Goal: Obtain resource: Download file/media

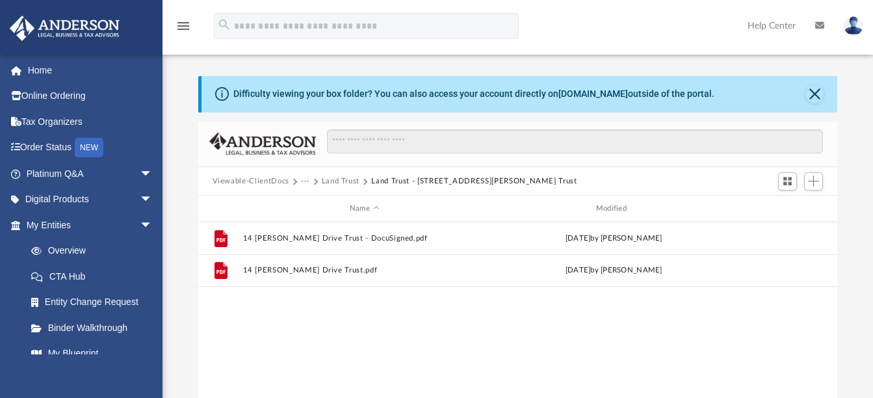
scroll to position [286, 629]
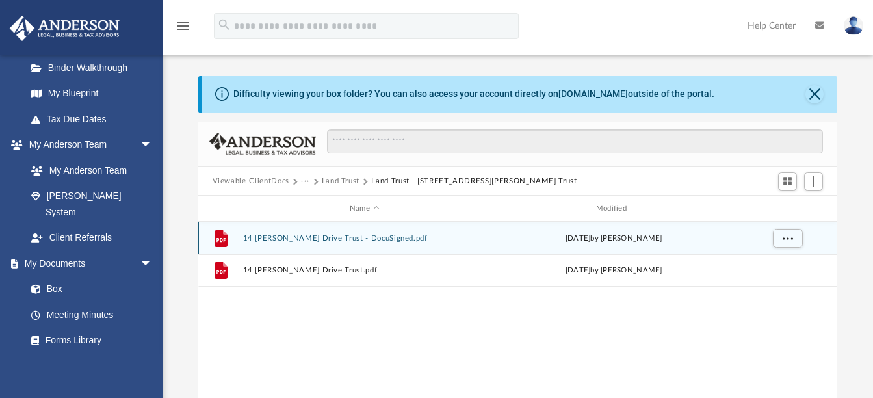
click at [307, 239] on button "14 [PERSON_NAME] Drive Trust - DocuSigned.pdf" at bounding box center [365, 238] width 244 height 8
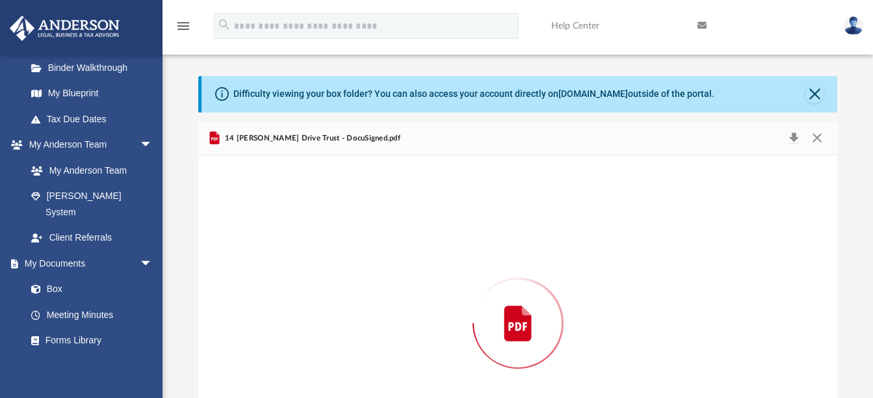
scroll to position [93, 0]
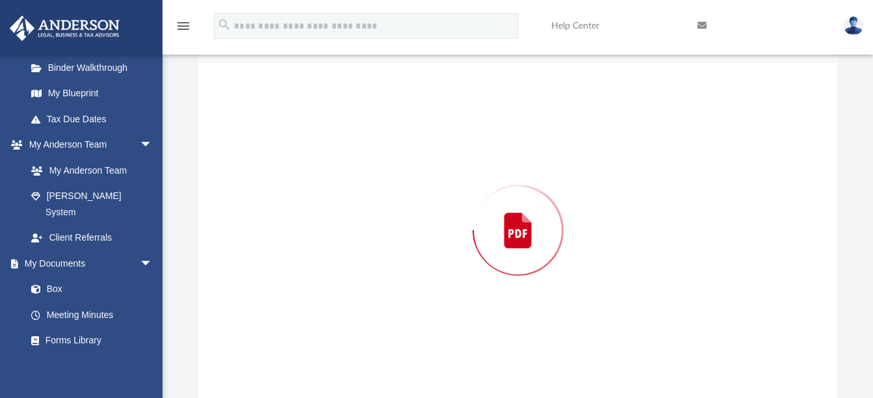
click at [307, 239] on div "Preview" at bounding box center [518, 230] width 640 height 336
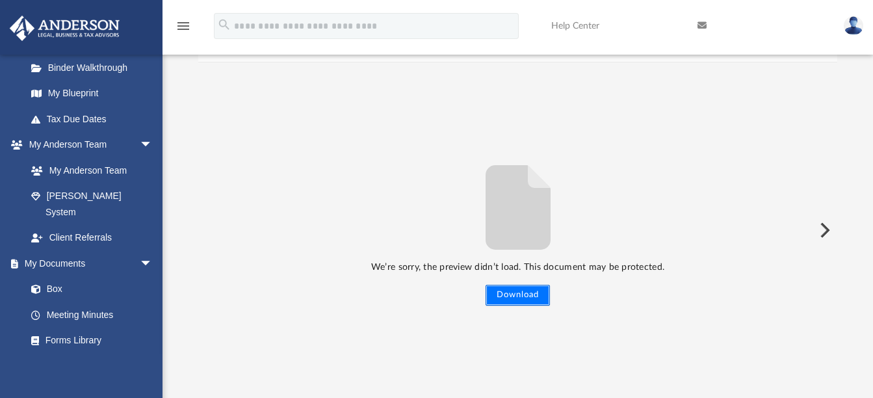
click at [519, 301] on button "Download" at bounding box center [518, 295] width 64 height 21
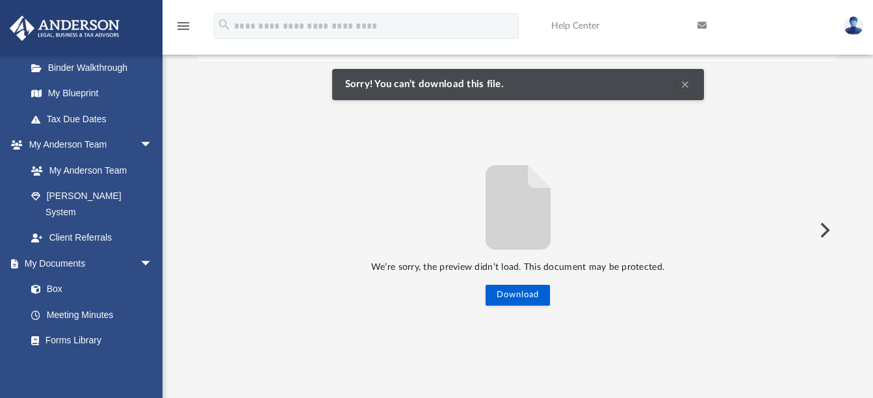
click at [819, 237] on button "Preview" at bounding box center [824, 230] width 29 height 36
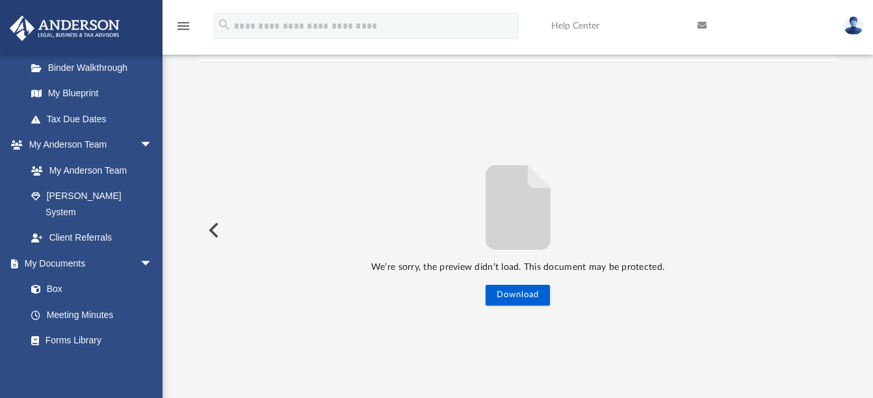
click at [213, 227] on button "Preview" at bounding box center [212, 230] width 29 height 36
click at [213, 227] on div "We’re sorry, the preview didn’t load. This document may be protected. Download" at bounding box center [518, 230] width 640 height 151
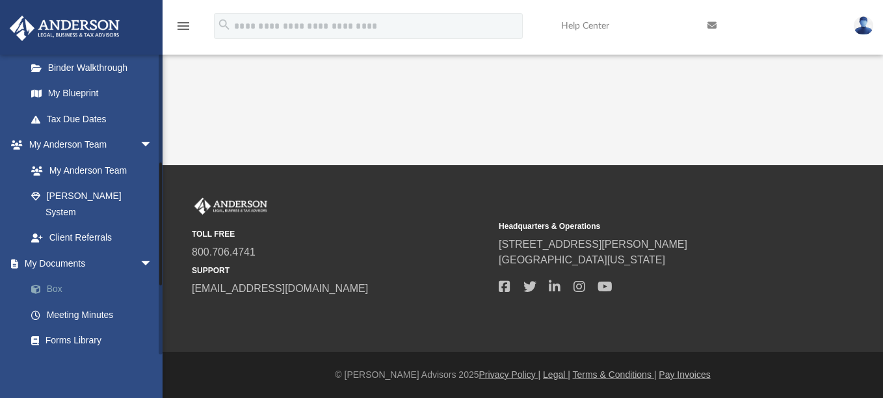
click at [77, 276] on link "Box" at bounding box center [95, 289] width 154 height 26
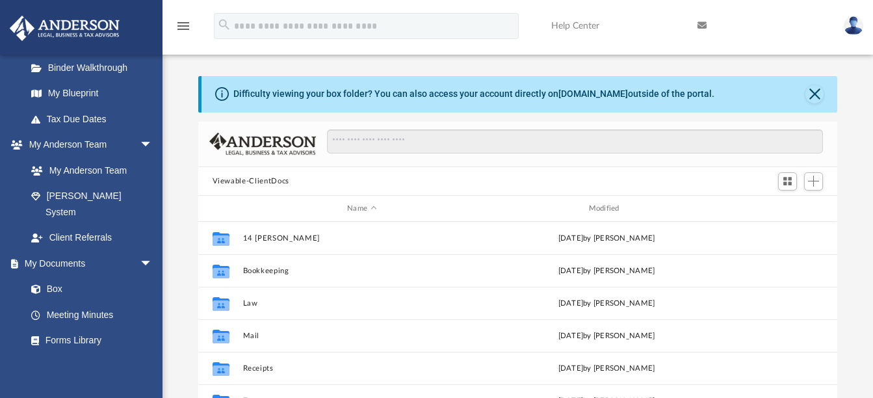
scroll to position [286, 629]
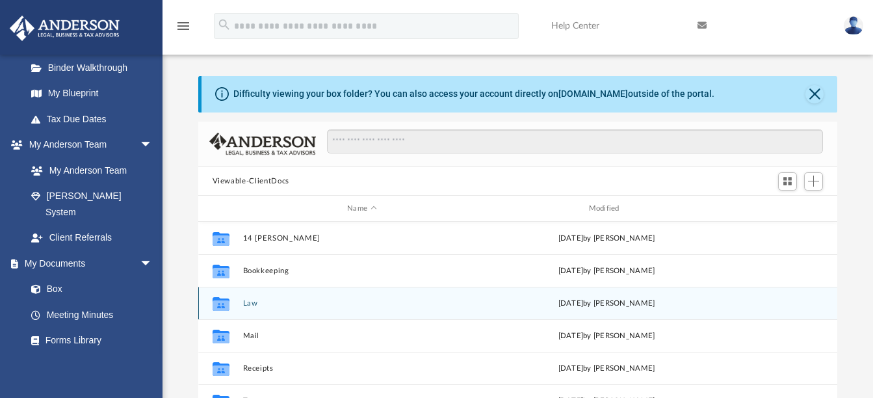
click at [222, 306] on icon "grid" at bounding box center [220, 305] width 17 height 10
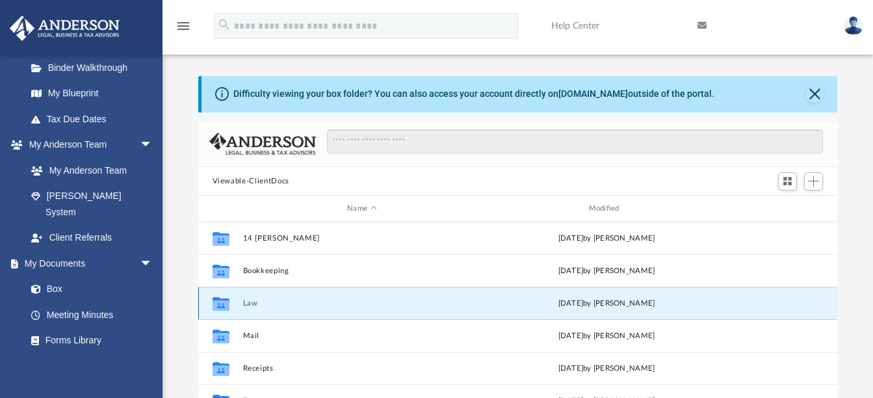
click at [258, 302] on button "Law" at bounding box center [362, 303] width 239 height 8
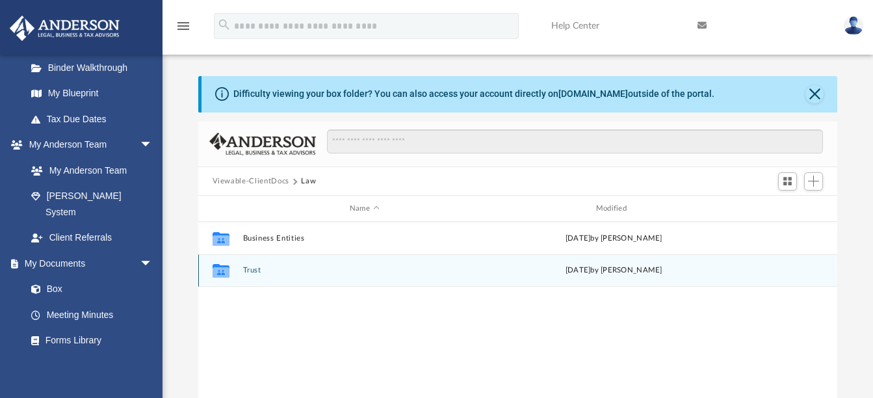
click at [225, 271] on icon "grid" at bounding box center [220, 272] width 17 height 10
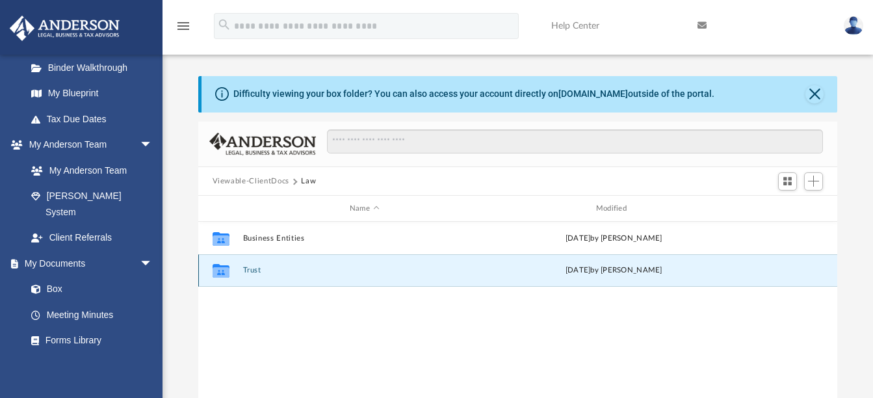
click at [247, 269] on button "Trust" at bounding box center [365, 271] width 244 height 8
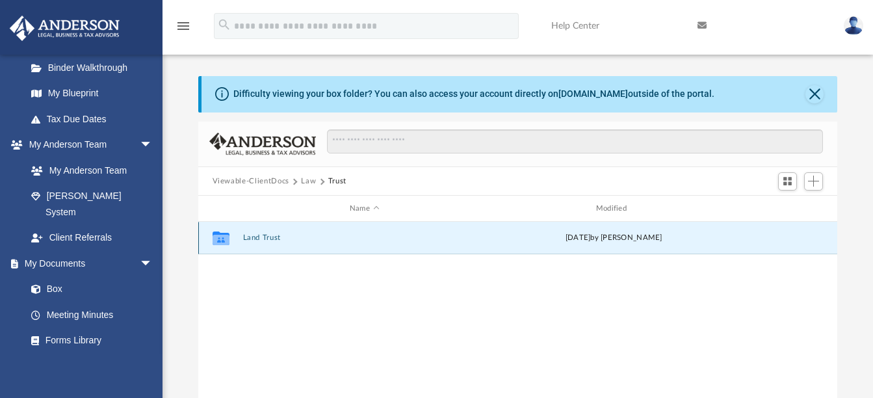
click at [259, 235] on button "Land Trust" at bounding box center [365, 238] width 244 height 8
click at [256, 239] on button "Land Trust - [STREET_ADDRESS][PERSON_NAME] Trust" at bounding box center [365, 238] width 244 height 8
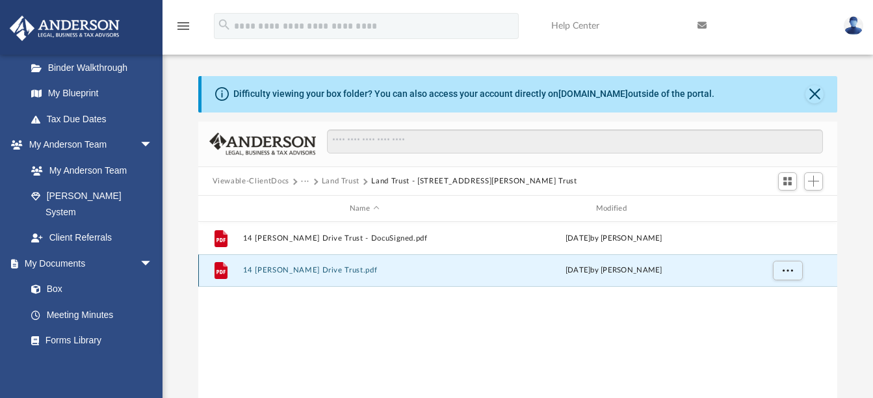
click at [272, 269] on button "14 [PERSON_NAME] Drive Trust.pdf" at bounding box center [365, 271] width 244 height 8
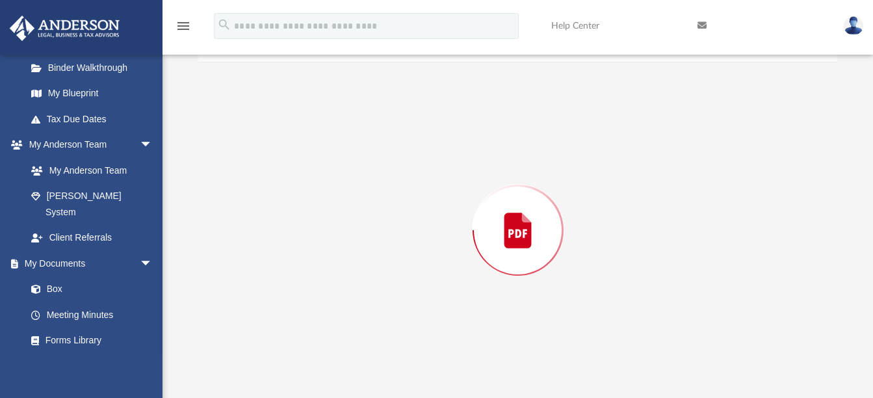
click at [272, 269] on div "Preview" at bounding box center [518, 230] width 640 height 336
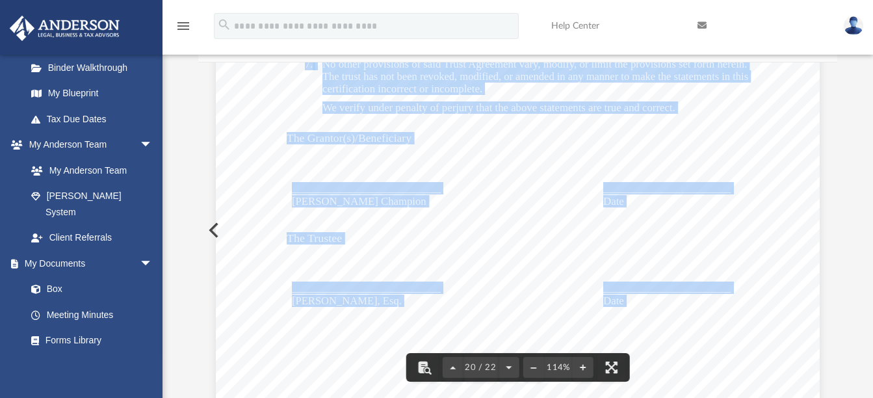
scroll to position [15606, 0]
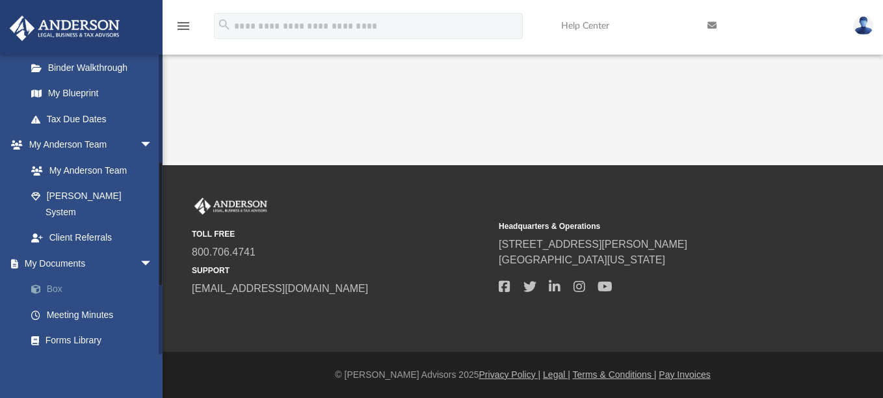
click at [55, 276] on link "Box" at bounding box center [95, 289] width 154 height 26
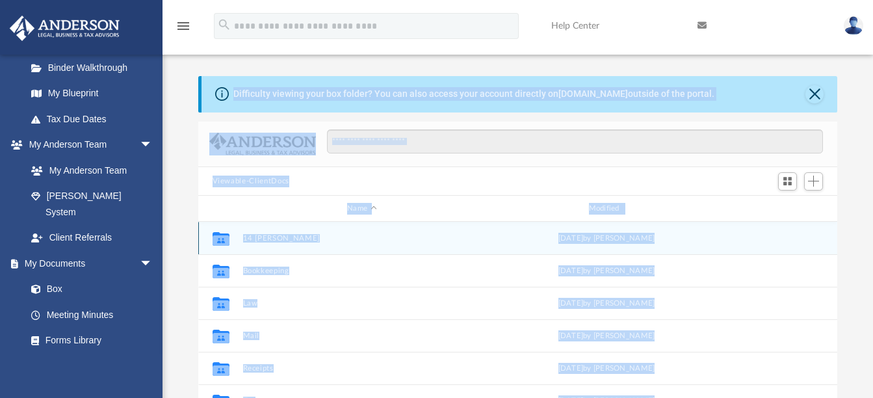
scroll to position [286, 629]
click at [390, 254] on div "Collaborated Folder 14 [PERSON_NAME][DATE] by [PERSON_NAME]" at bounding box center [518, 238] width 640 height 33
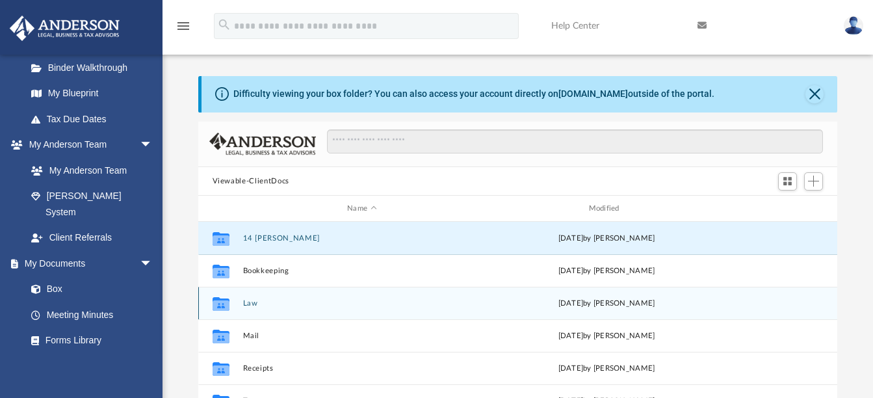
click at [226, 303] on icon "grid" at bounding box center [220, 305] width 17 height 10
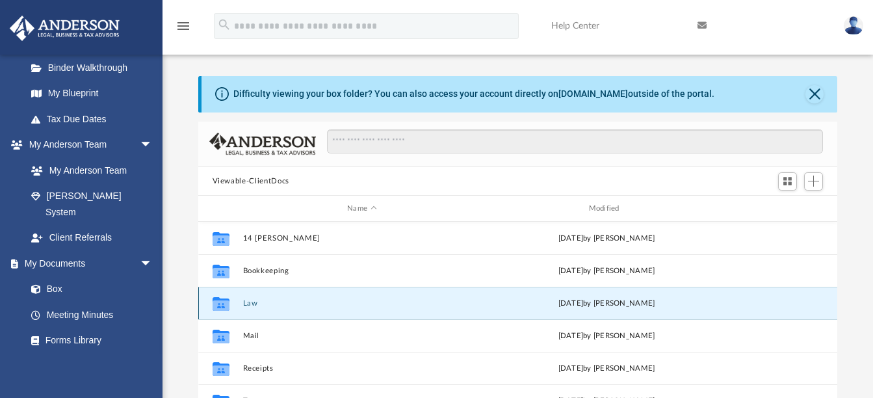
click at [263, 304] on button "Law" at bounding box center [362, 303] width 239 height 8
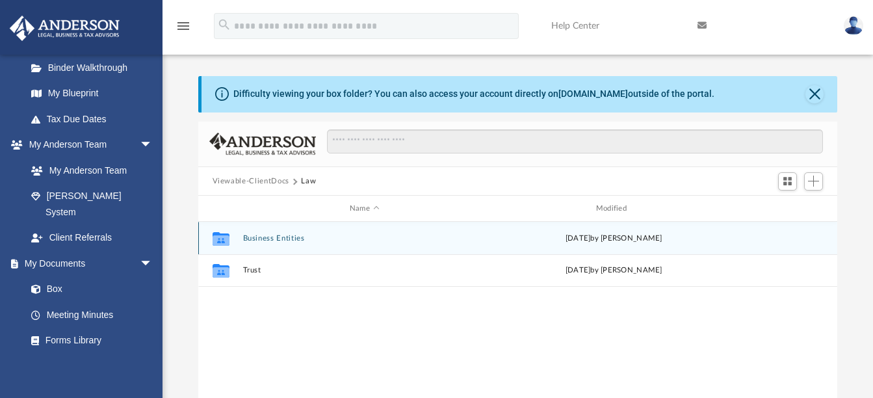
click at [221, 236] on icon "grid" at bounding box center [220, 240] width 17 height 10
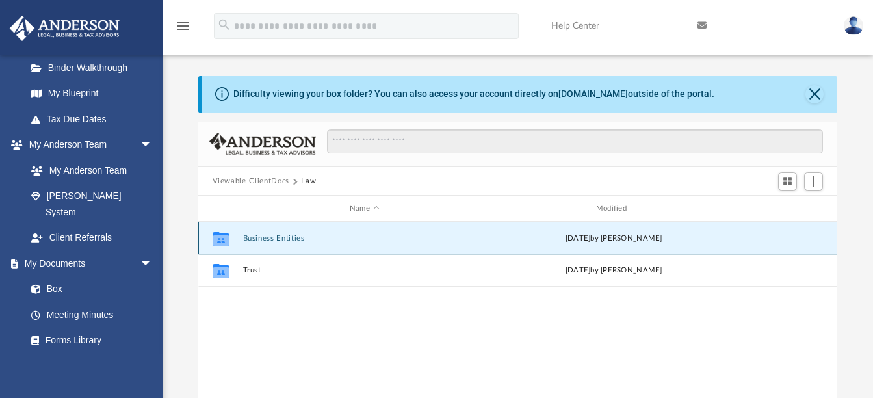
click at [221, 236] on icon "grid" at bounding box center [220, 240] width 17 height 10
drag, startPoint x: 221, startPoint y: 236, endPoint x: 284, endPoint y: 238, distance: 63.1
click at [284, 238] on button "Business Entities" at bounding box center [365, 238] width 244 height 8
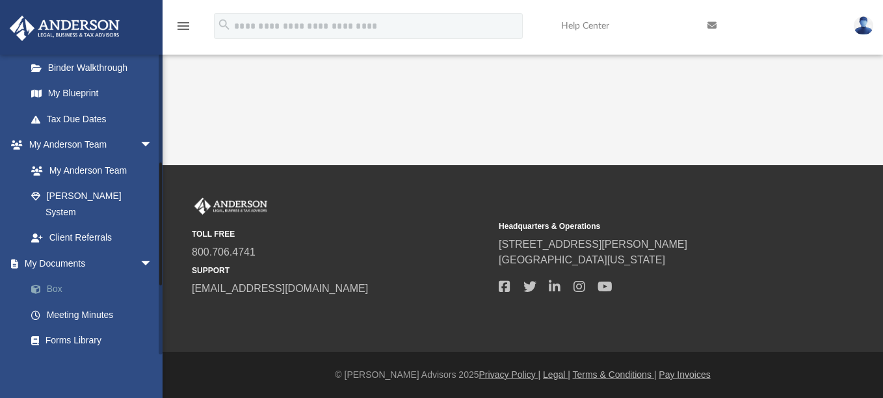
click at [56, 276] on link "Box" at bounding box center [95, 289] width 154 height 26
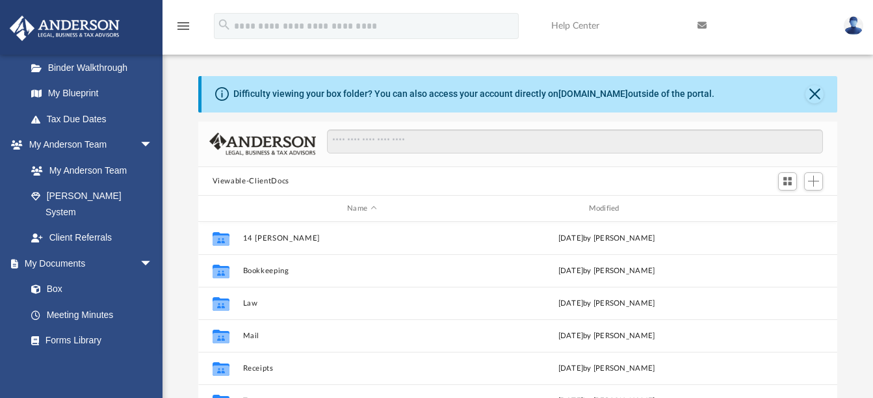
scroll to position [286, 629]
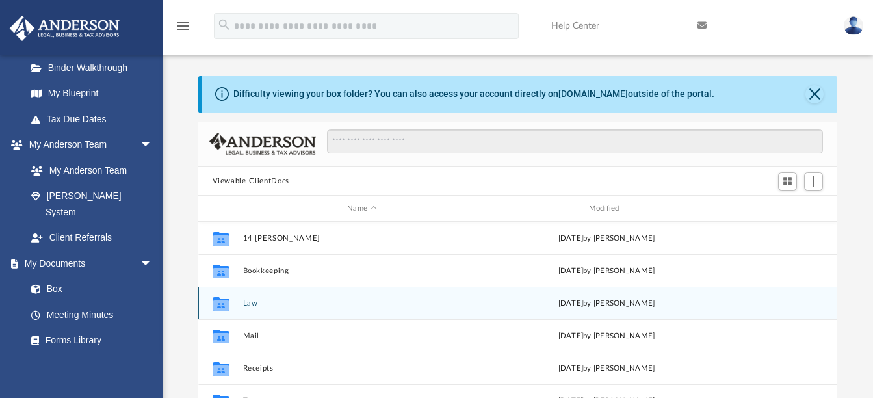
click at [221, 304] on icon "grid" at bounding box center [220, 305] width 17 height 10
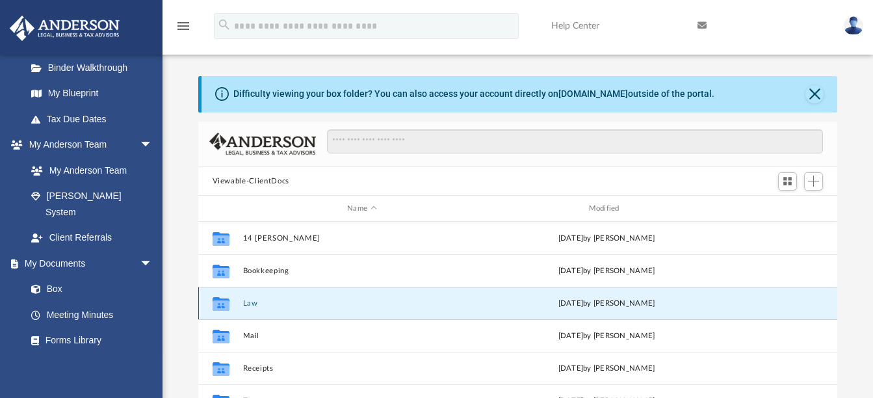
click at [221, 304] on icon "grid" at bounding box center [220, 305] width 17 height 10
drag, startPoint x: 221, startPoint y: 304, endPoint x: 252, endPoint y: 308, distance: 31.4
click at [252, 308] on button "Law" at bounding box center [362, 303] width 239 height 8
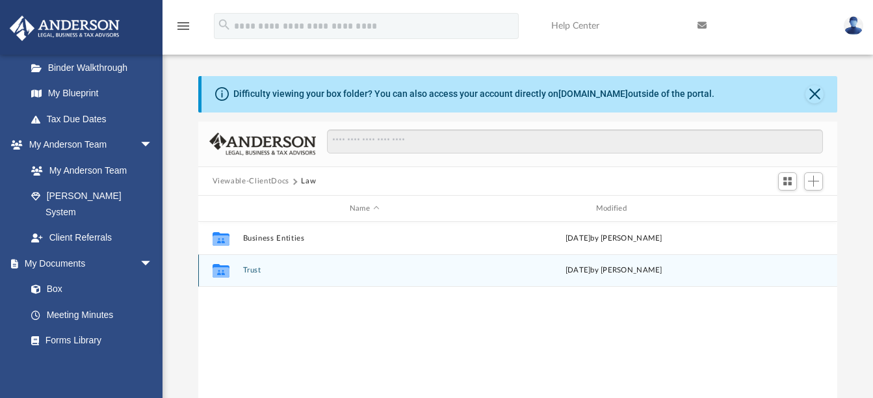
click at [252, 265] on div "Collaborated Folder Trust [DATE] by [PERSON_NAME]" at bounding box center [518, 270] width 640 height 33
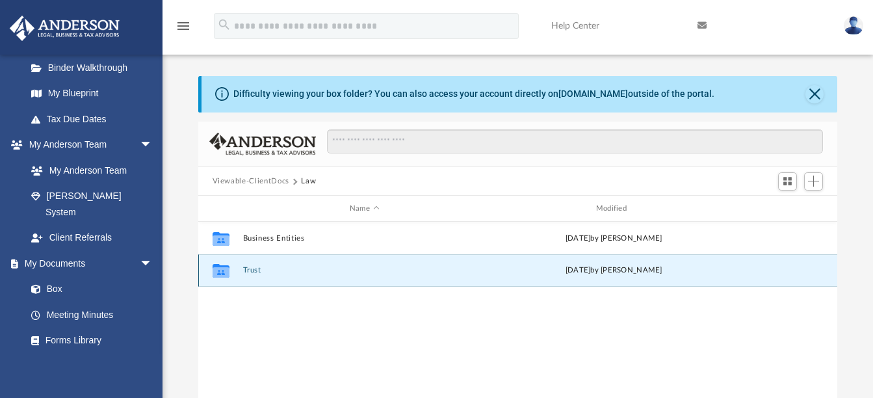
click at [255, 268] on button "Trust" at bounding box center [365, 271] width 244 height 8
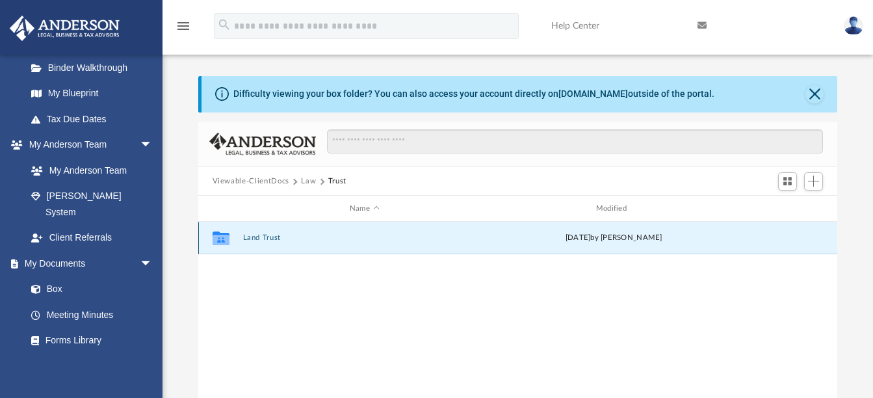
click at [257, 237] on button "Land Trust" at bounding box center [365, 238] width 244 height 8
click at [278, 235] on button "Land Trust - [STREET_ADDRESS][PERSON_NAME] Trust" at bounding box center [365, 238] width 244 height 8
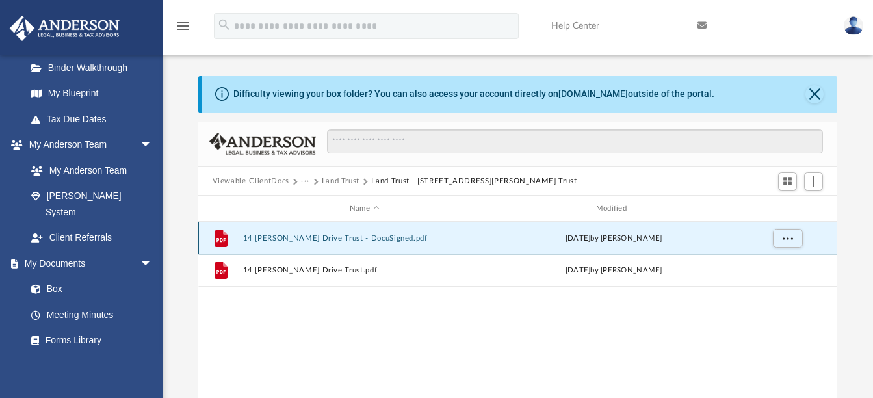
click at [308, 235] on button "14 [PERSON_NAME] Drive Trust - DocuSigned.pdf" at bounding box center [365, 238] width 244 height 8
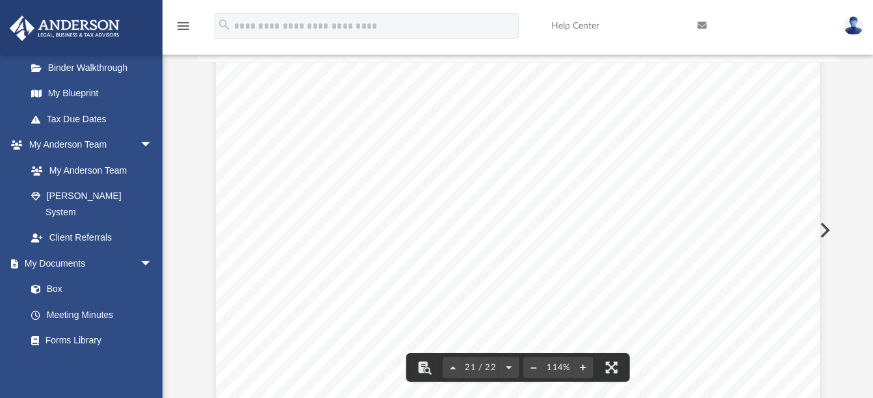
scroll to position [16126, 0]
